Goal: Task Accomplishment & Management: Complete application form

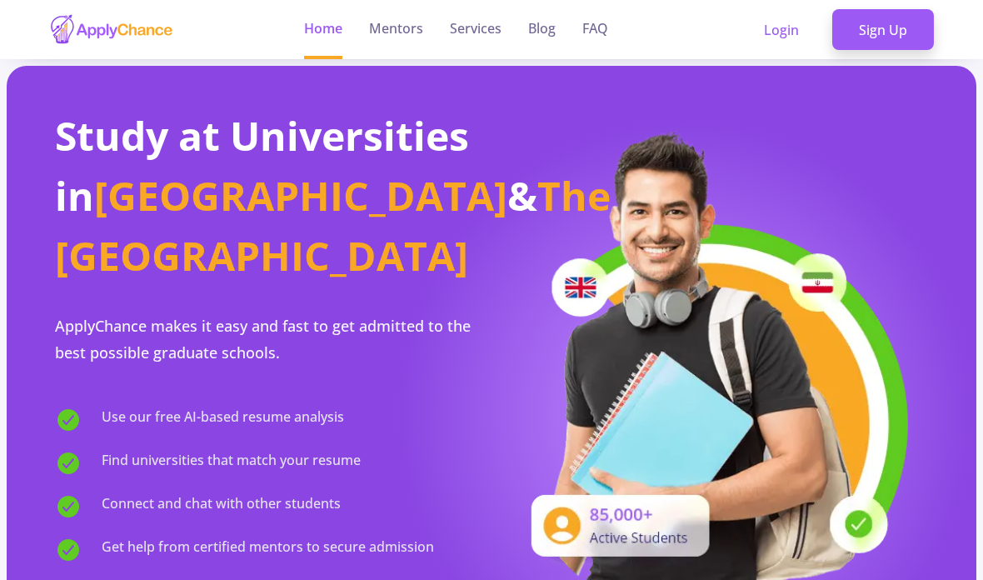
click at [883, 32] on link "Sign Up" at bounding box center [883, 30] width 102 height 42
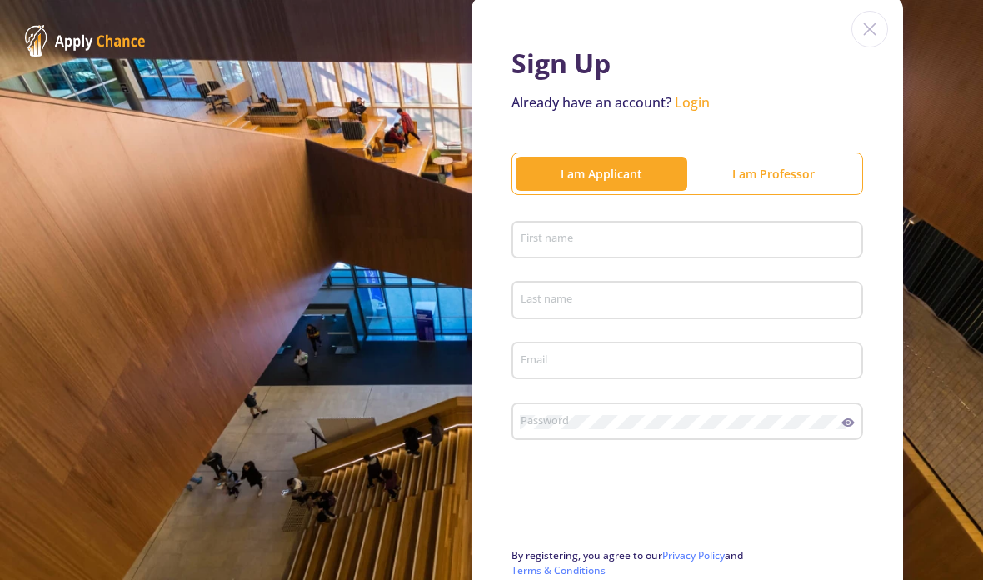
scroll to position [79, 0]
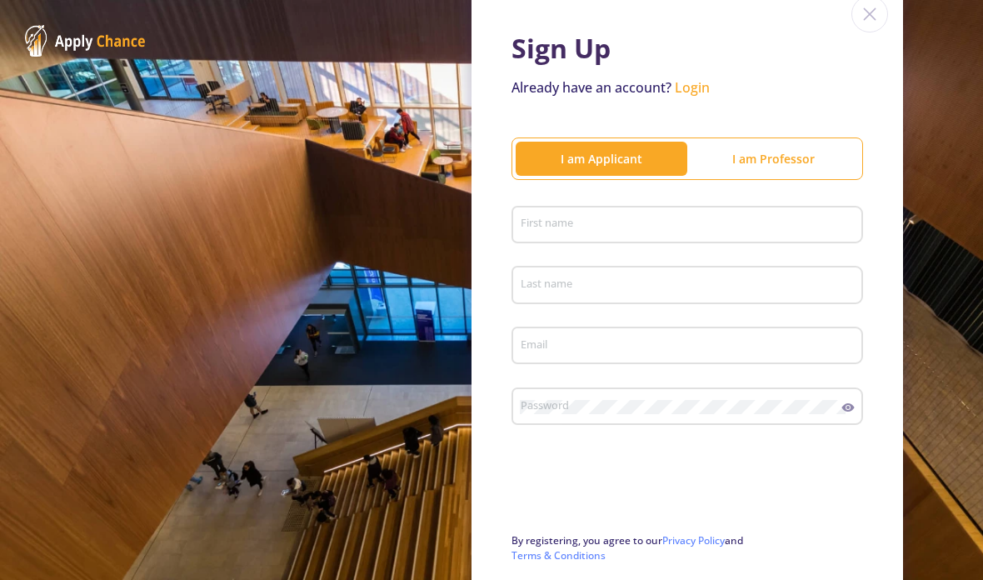
click at [758, 212] on div "First name" at bounding box center [688, 221] width 336 height 43
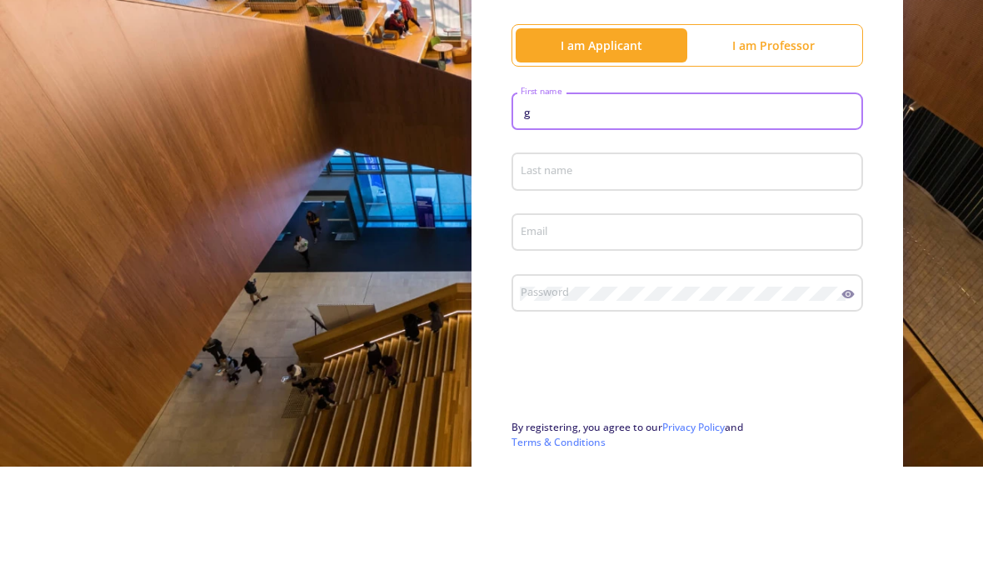
type input "Gelareh"
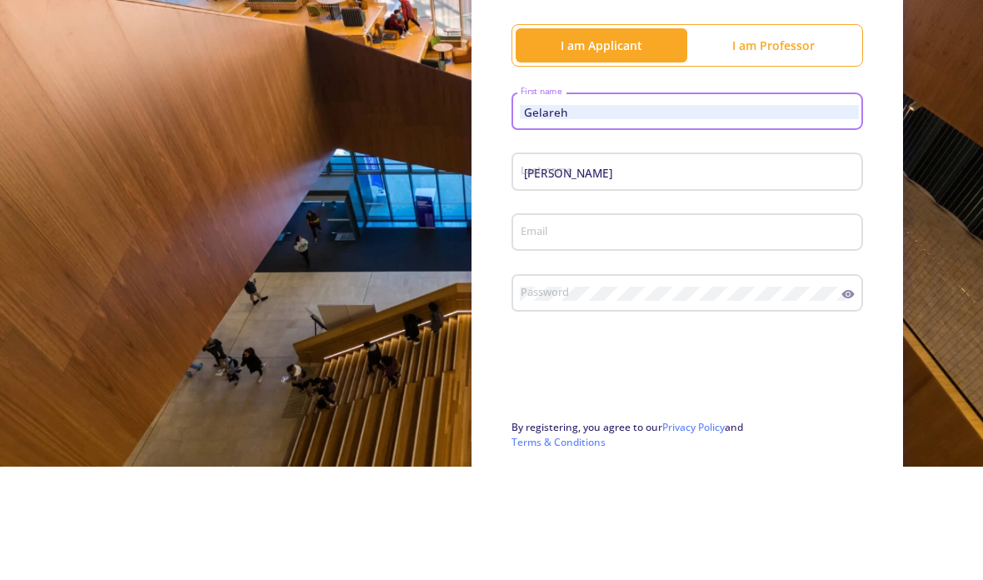
scroll to position [67, 0]
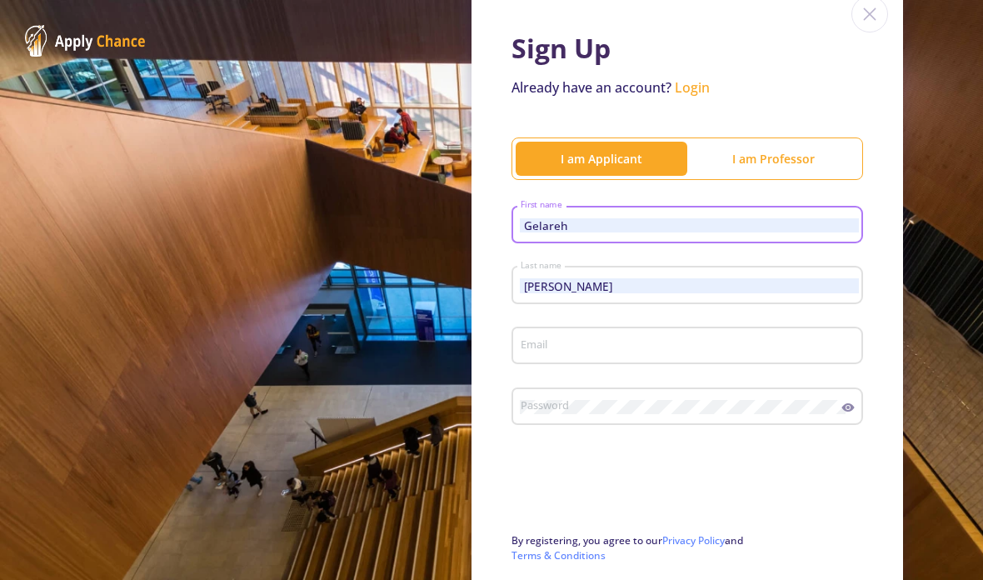
click at [742, 278] on input "[PERSON_NAME]" at bounding box center [690, 285] width 340 height 15
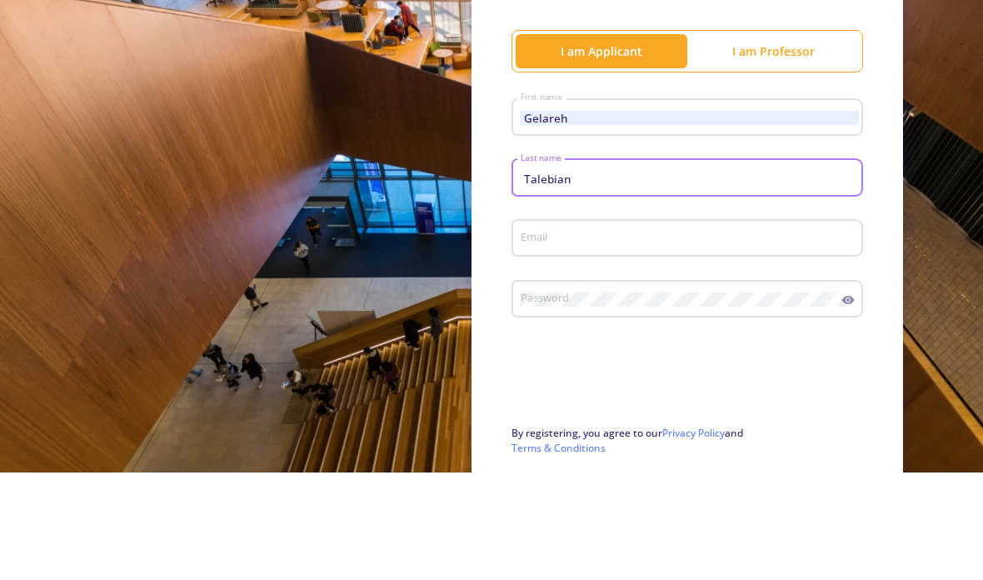
type input "Talebian"
click at [735, 339] on input "Email" at bounding box center [690, 346] width 340 height 15
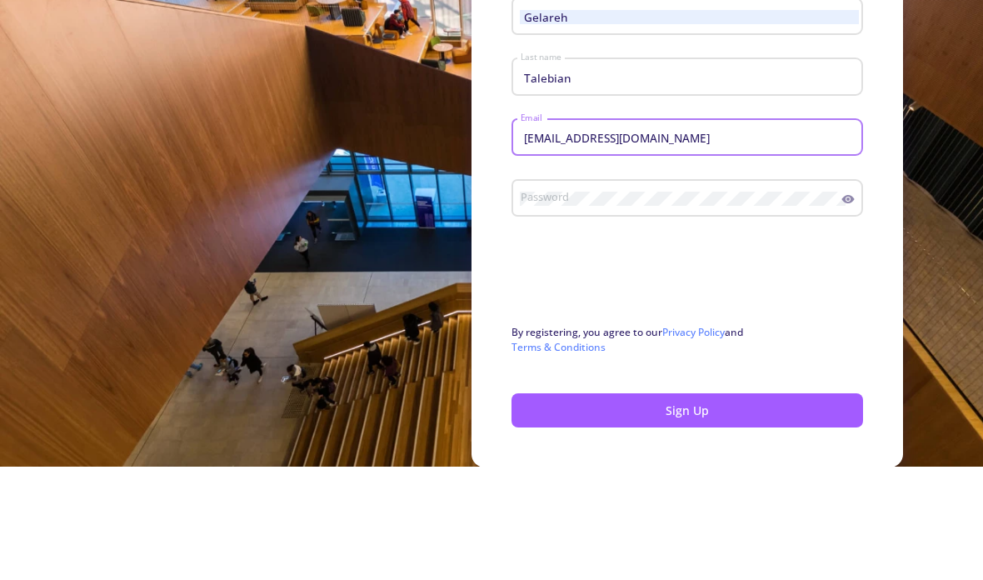
scroll to position [170, 0]
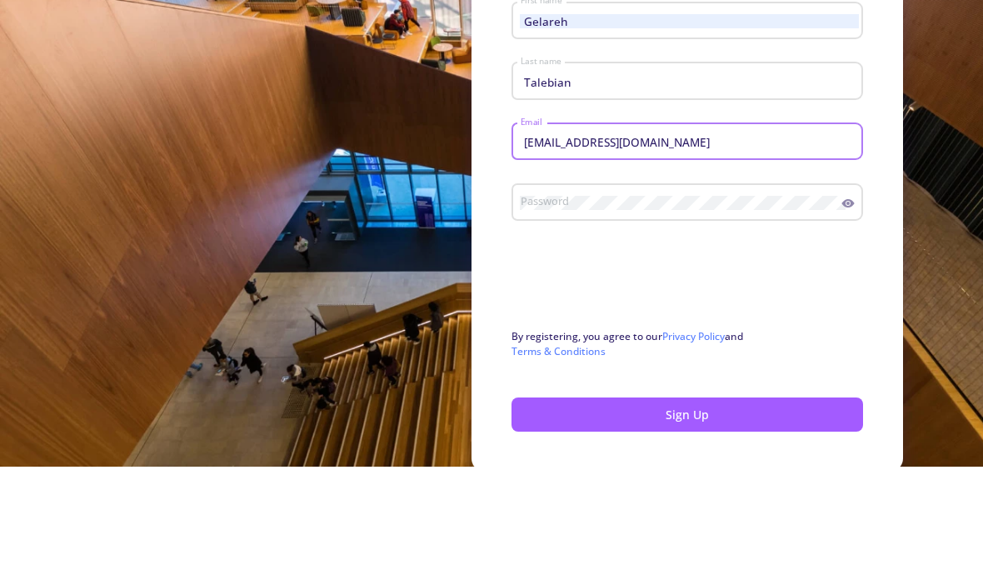
type input "[EMAIL_ADDRESS][DOMAIN_NAME]"
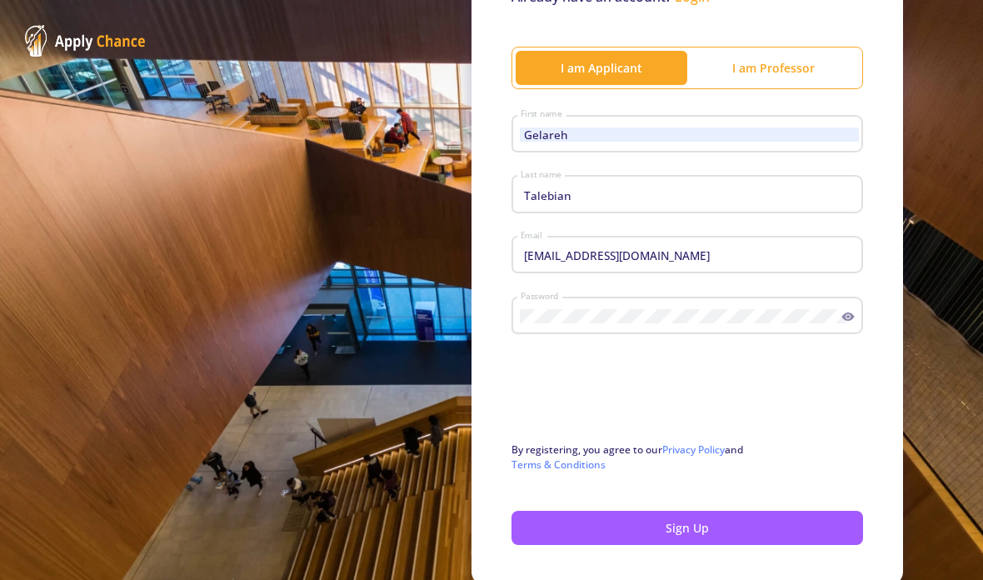
click at [713, 511] on button "Sign Up" at bounding box center [687, 528] width 352 height 34
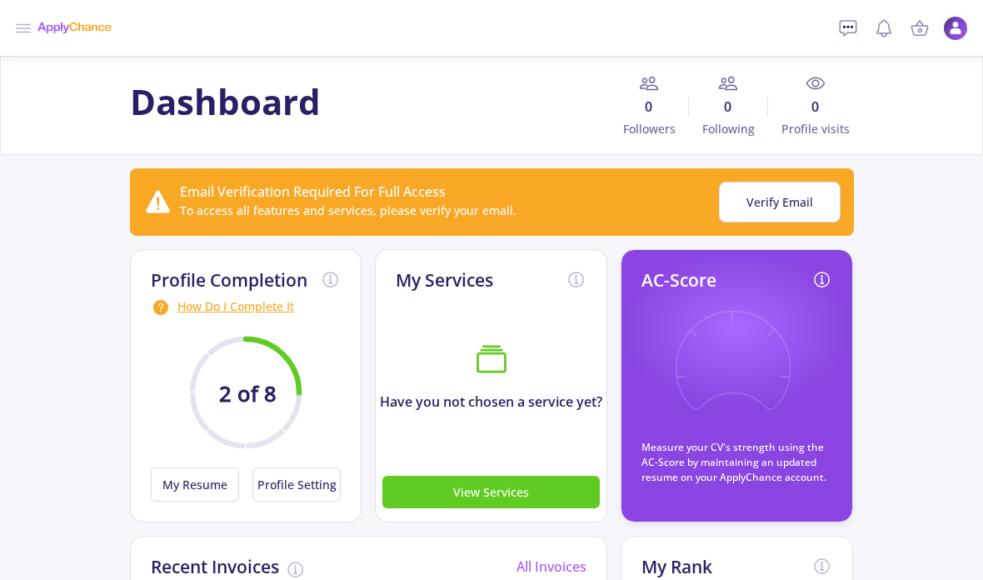
click at [257, 372] on circle at bounding box center [245, 392] width 107 height 107
click at [194, 479] on button "My Resume" at bounding box center [195, 484] width 88 height 34
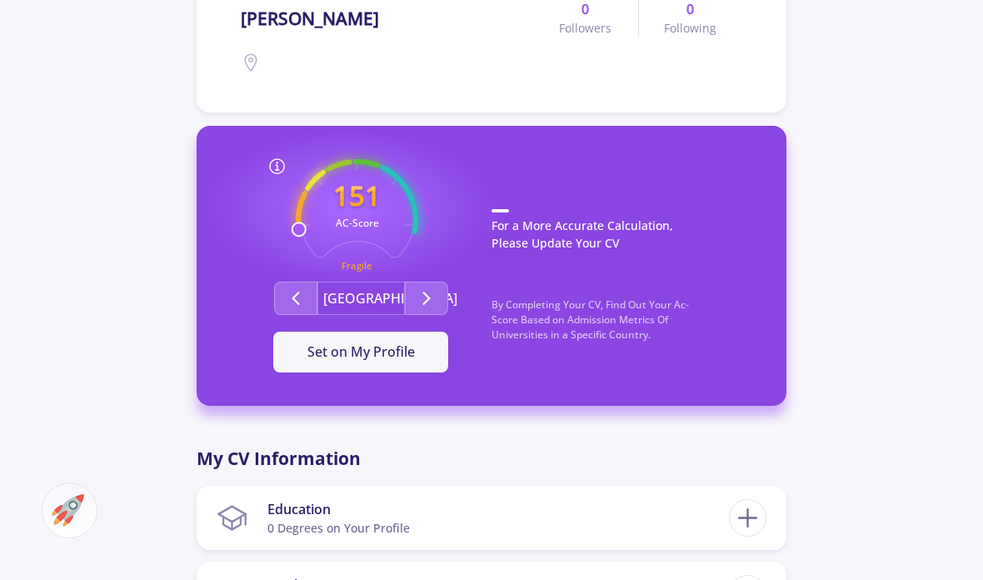
scroll to position [334, 0]
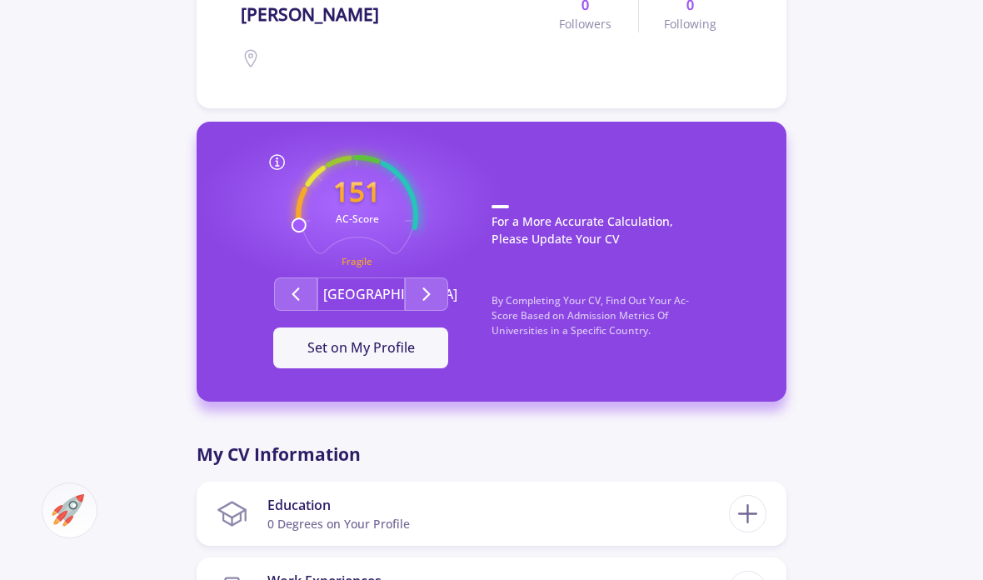
click at [403, 358] on button "Set on My Profile" at bounding box center [360, 348] width 175 height 42
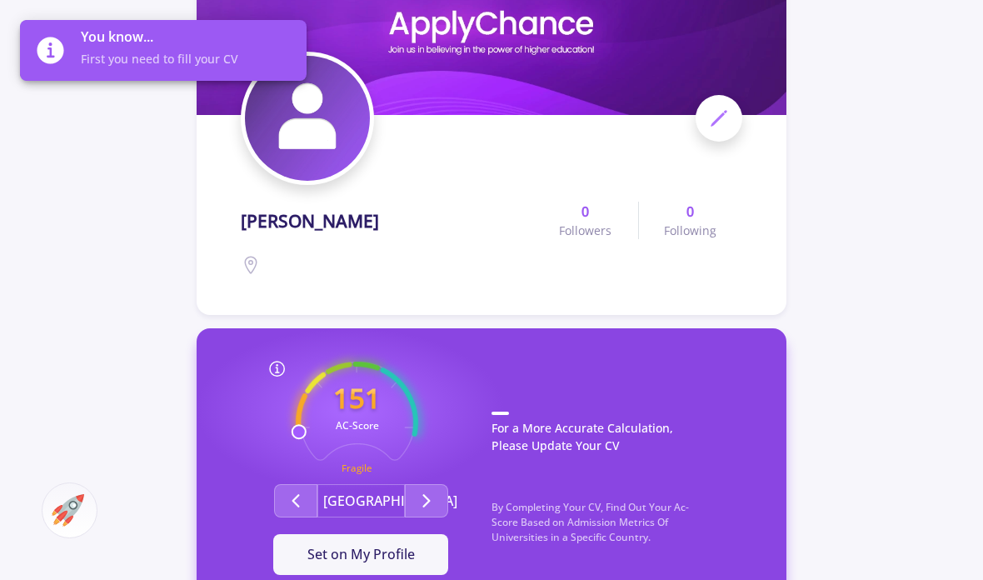
scroll to position [127, 0]
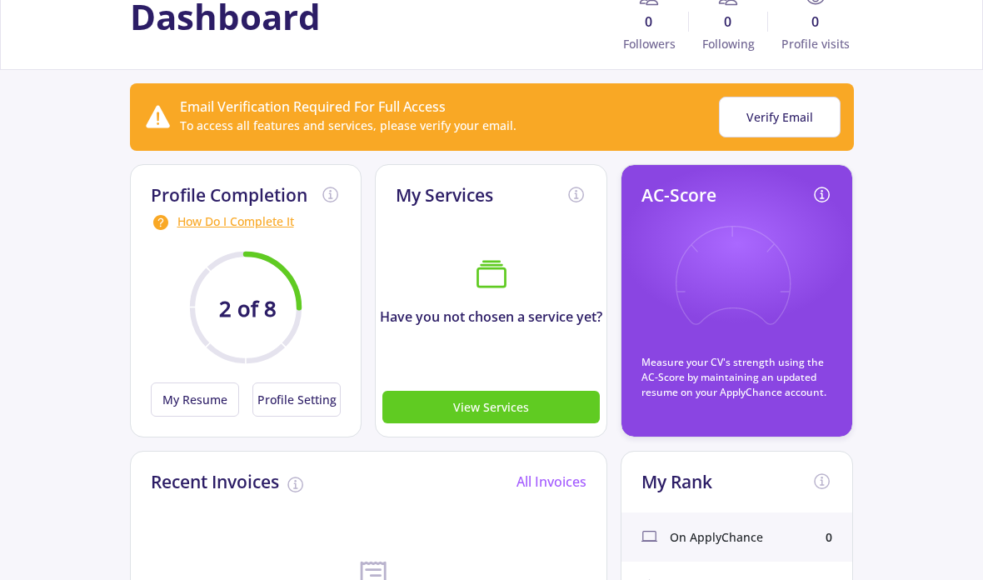
scroll to position [83, 0]
